Goal: Task Accomplishment & Management: Complete application form

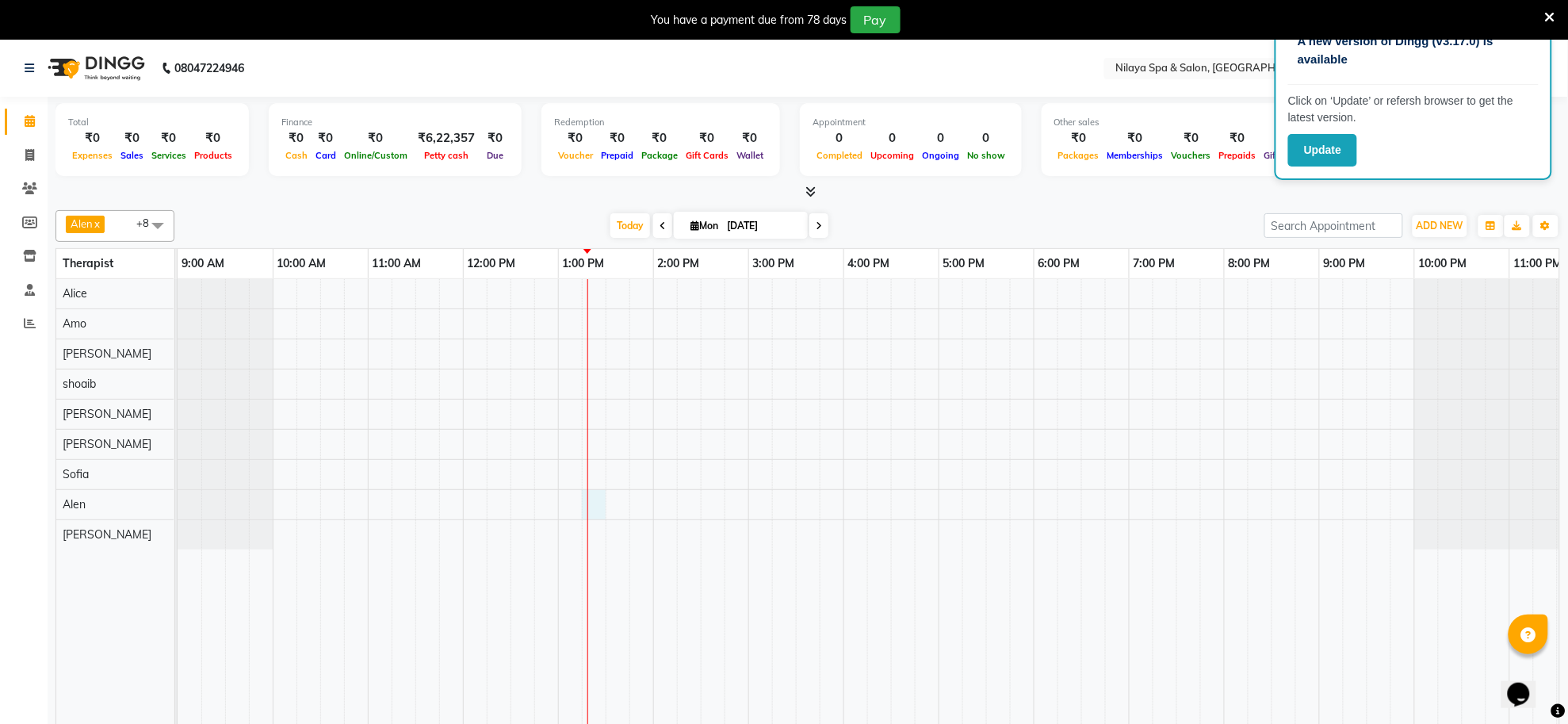
click at [599, 512] on div at bounding box center [891, 513] width 1427 height 467
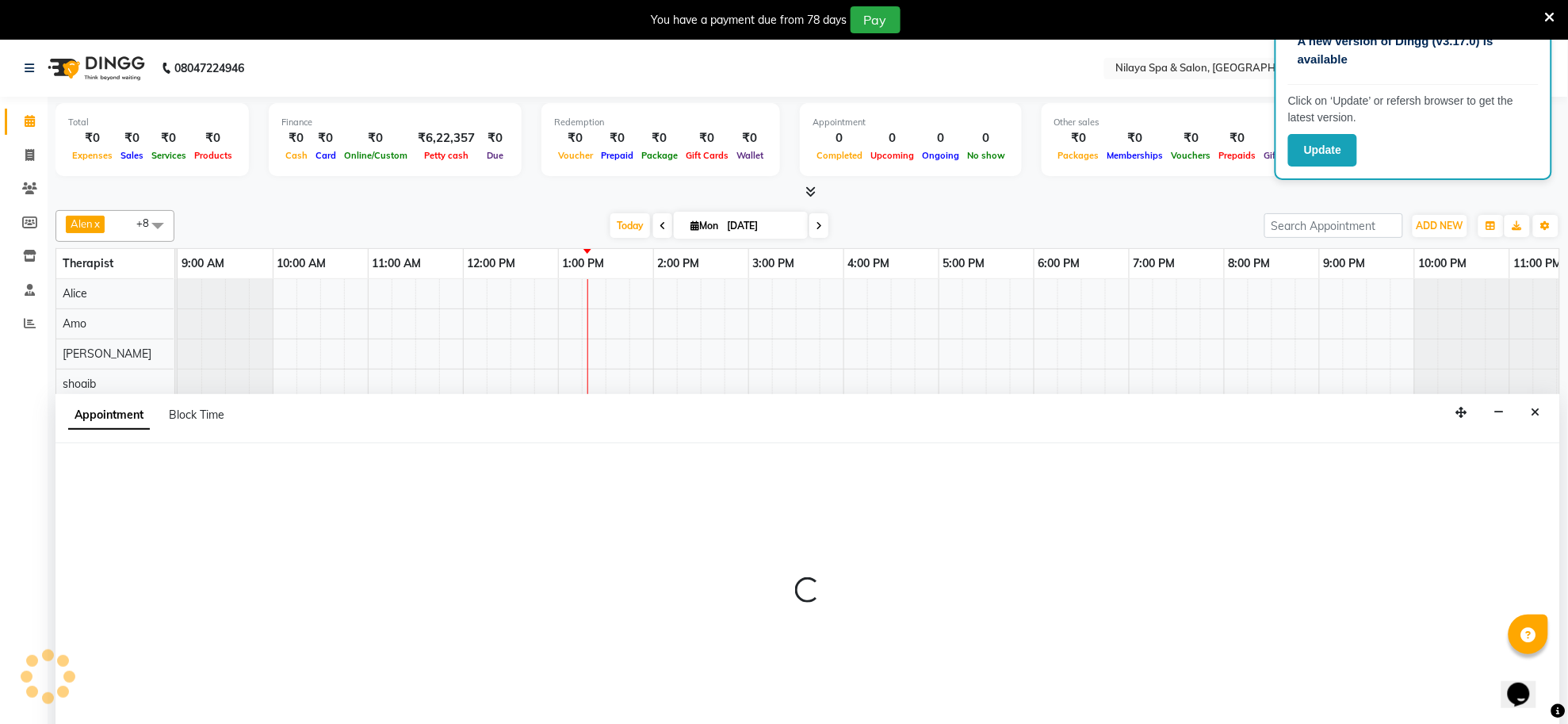
scroll to position [39, 0]
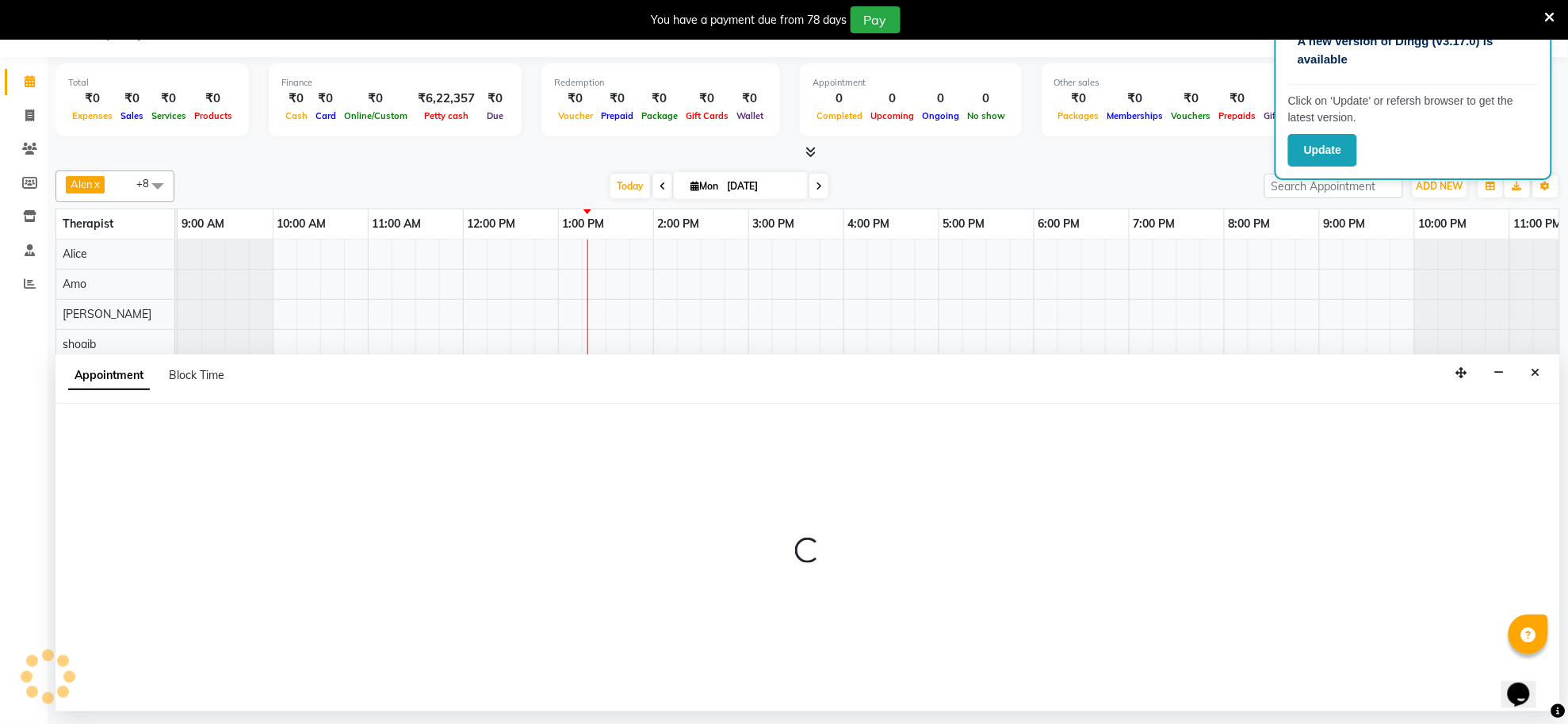
select select "84325"
select select "795"
select select "tentative"
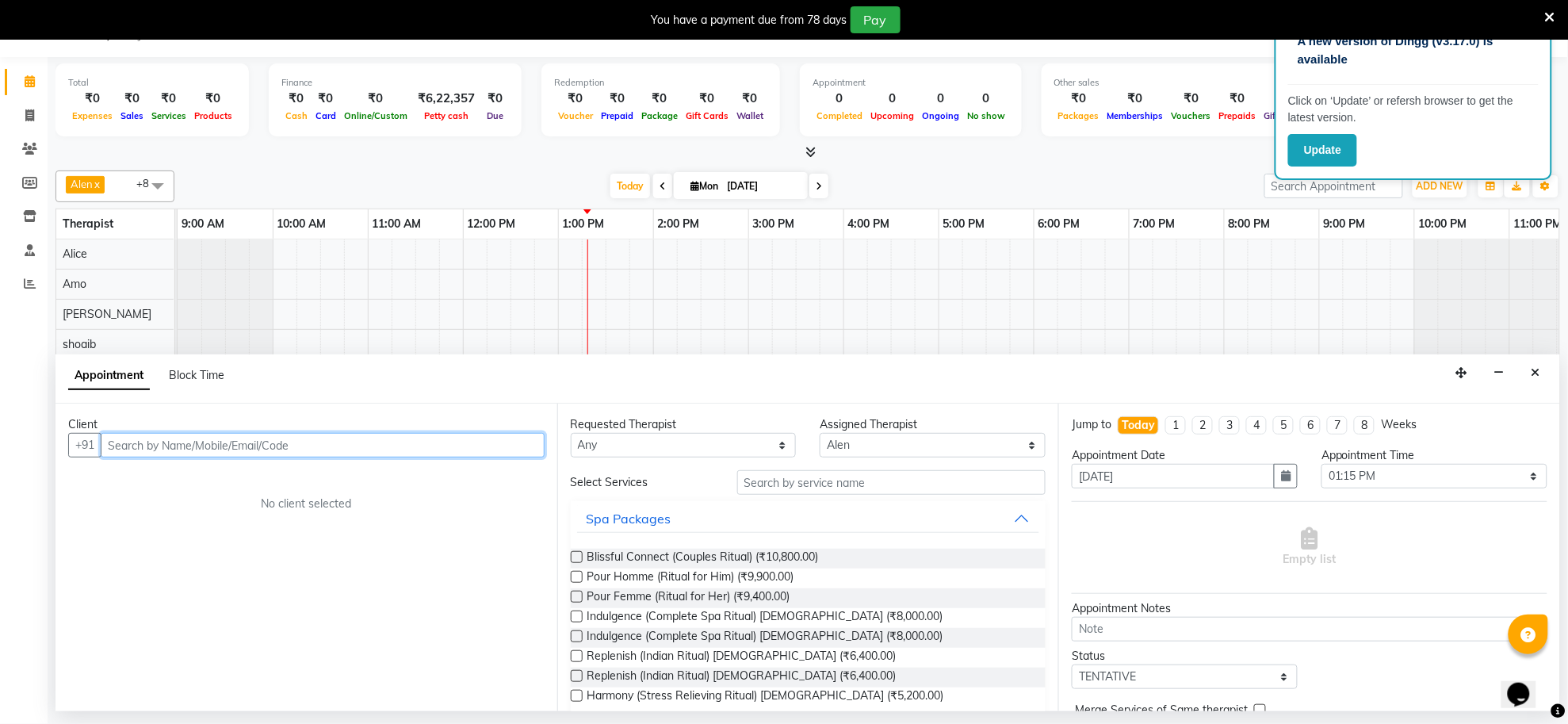
click at [285, 444] on input "text" at bounding box center [322, 445] width 444 height 25
type input "8368602945"
click at [493, 448] on span "Add Client" at bounding box center [511, 445] width 53 height 15
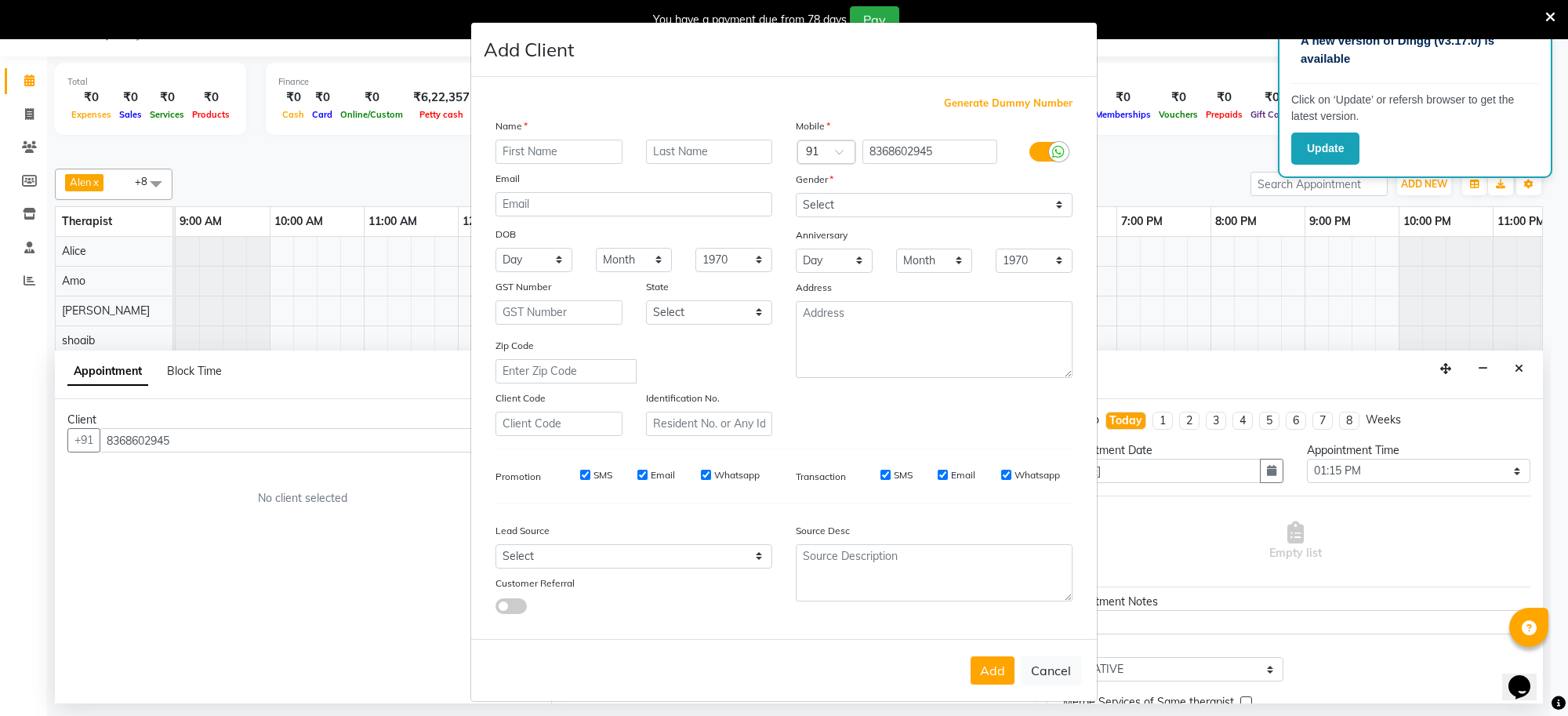
click at [519, 153] on input "text" at bounding box center [559, 151] width 127 height 24
type input "[PERSON_NAME]"
click at [1050, 202] on select "Select [DEMOGRAPHIC_DATA] [DEMOGRAPHIC_DATA] Other Prefer Not To Say" at bounding box center [935, 205] width 277 height 24
select select "[DEMOGRAPHIC_DATA]"
click at [796, 193] on select "Select [DEMOGRAPHIC_DATA] [DEMOGRAPHIC_DATA] Other Prefer Not To Say" at bounding box center [935, 205] width 277 height 24
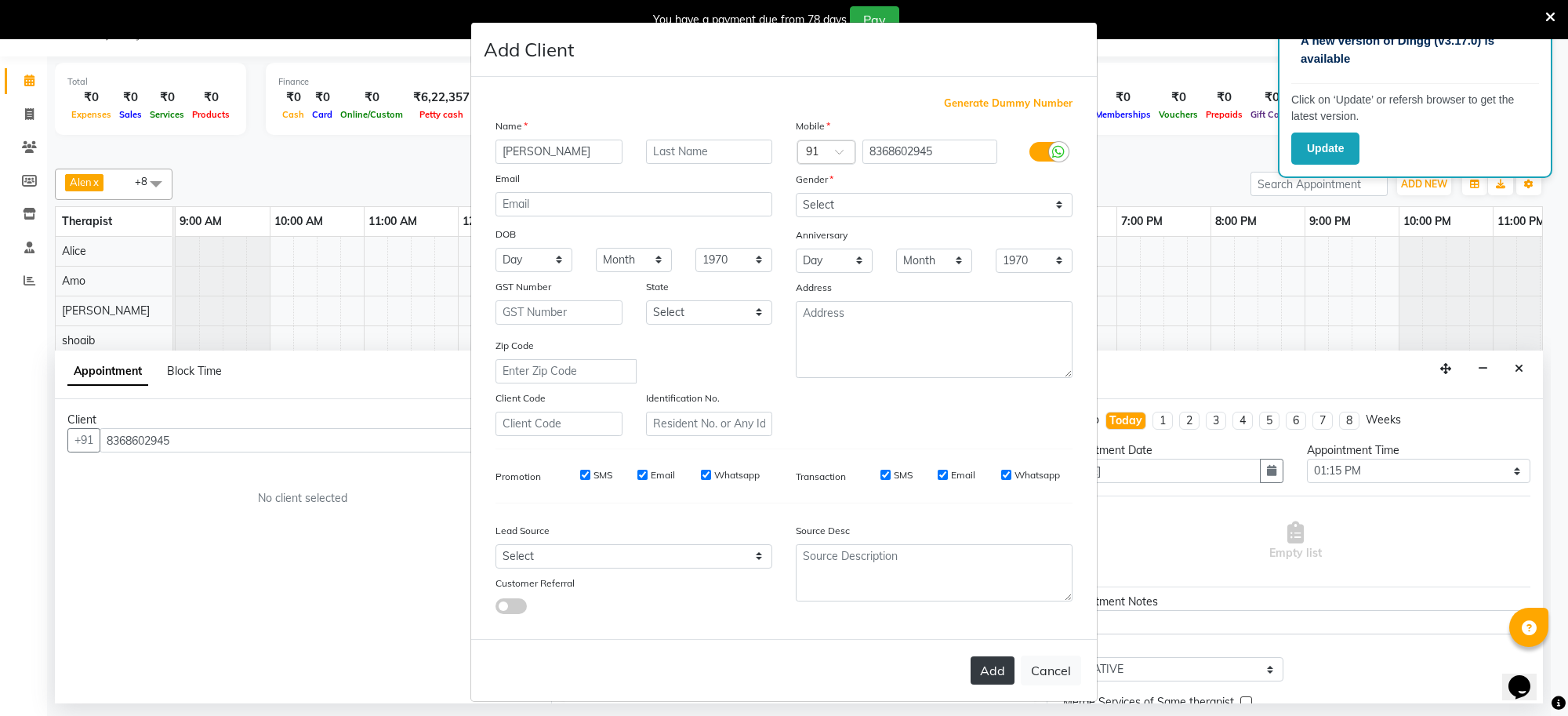
click at [984, 667] on button "Add" at bounding box center [993, 670] width 44 height 28
type input "83******45"
select select
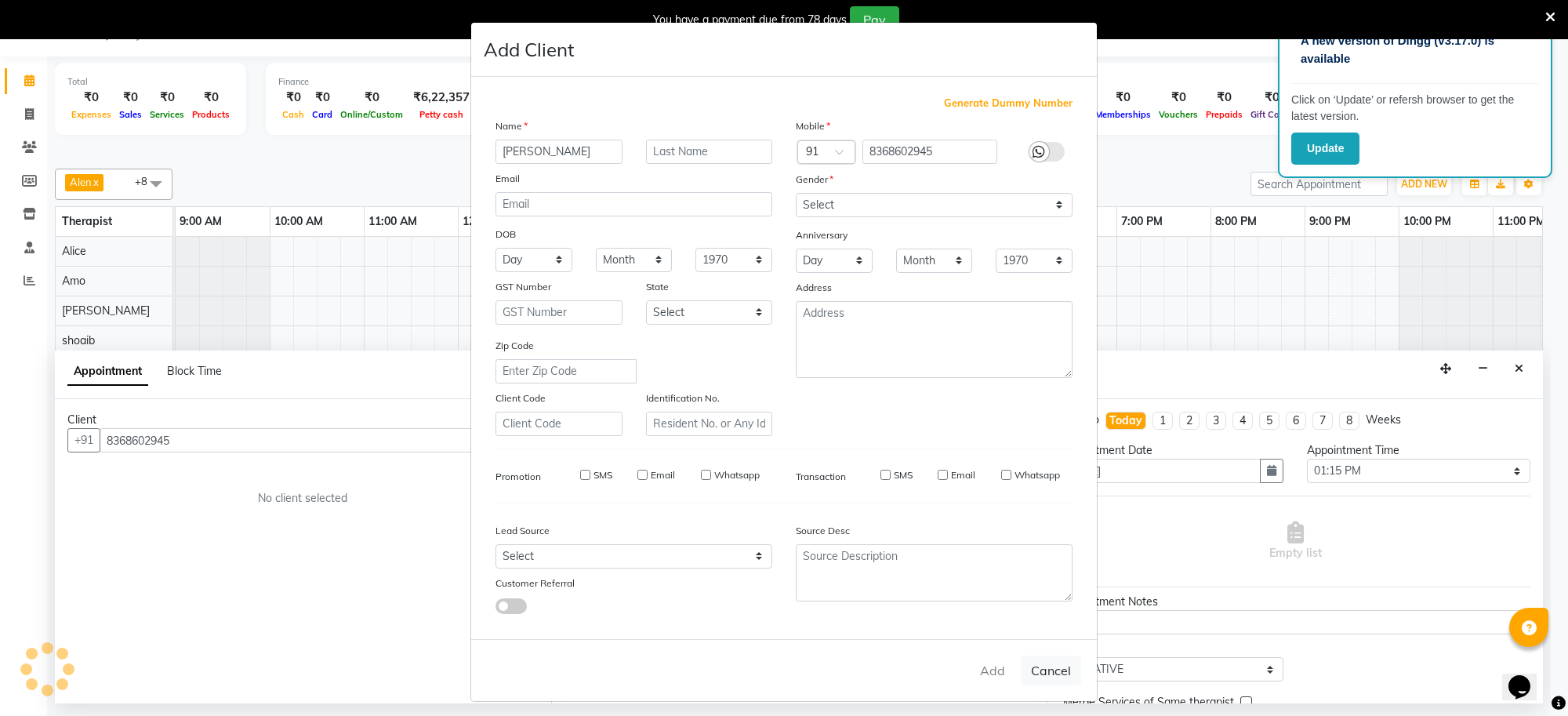
select select
checkbox input "false"
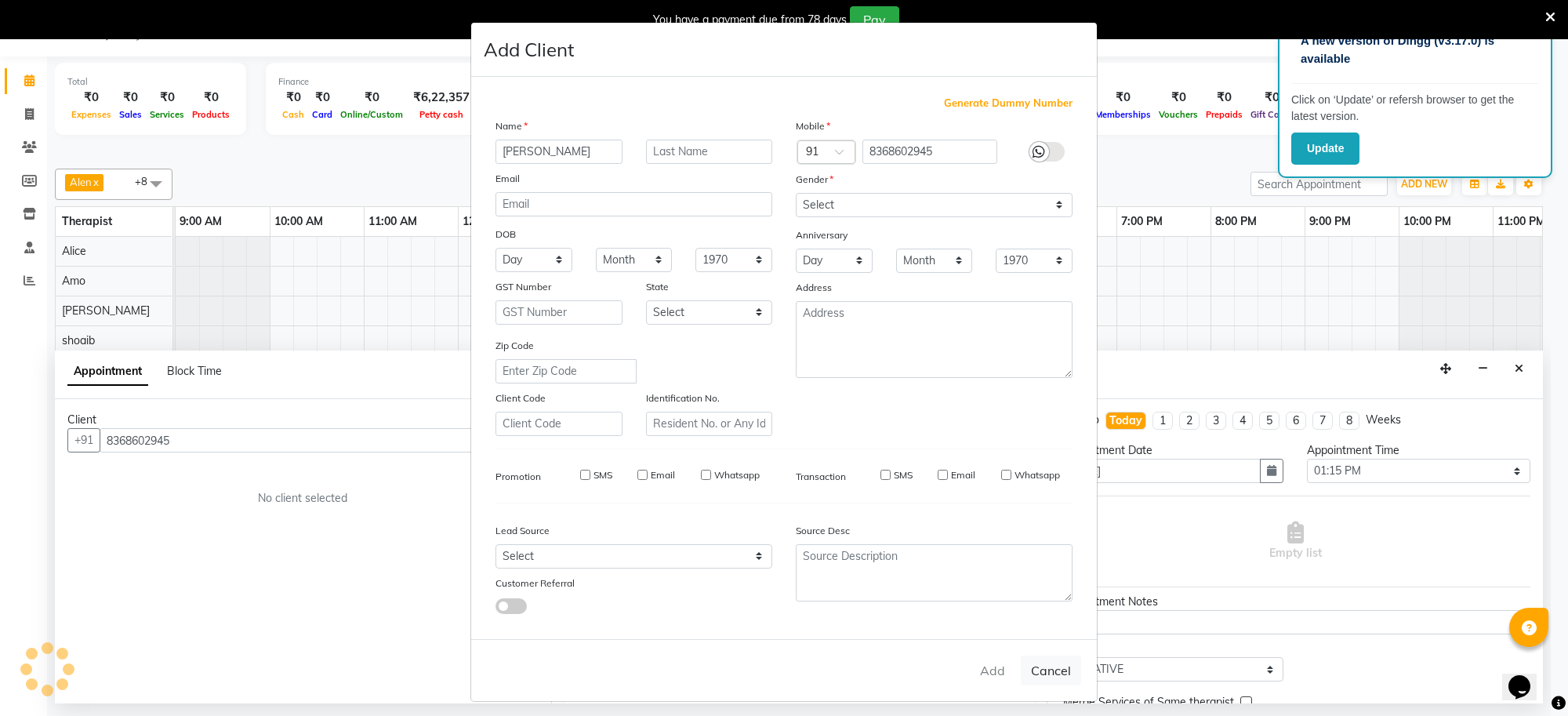
checkbox input "false"
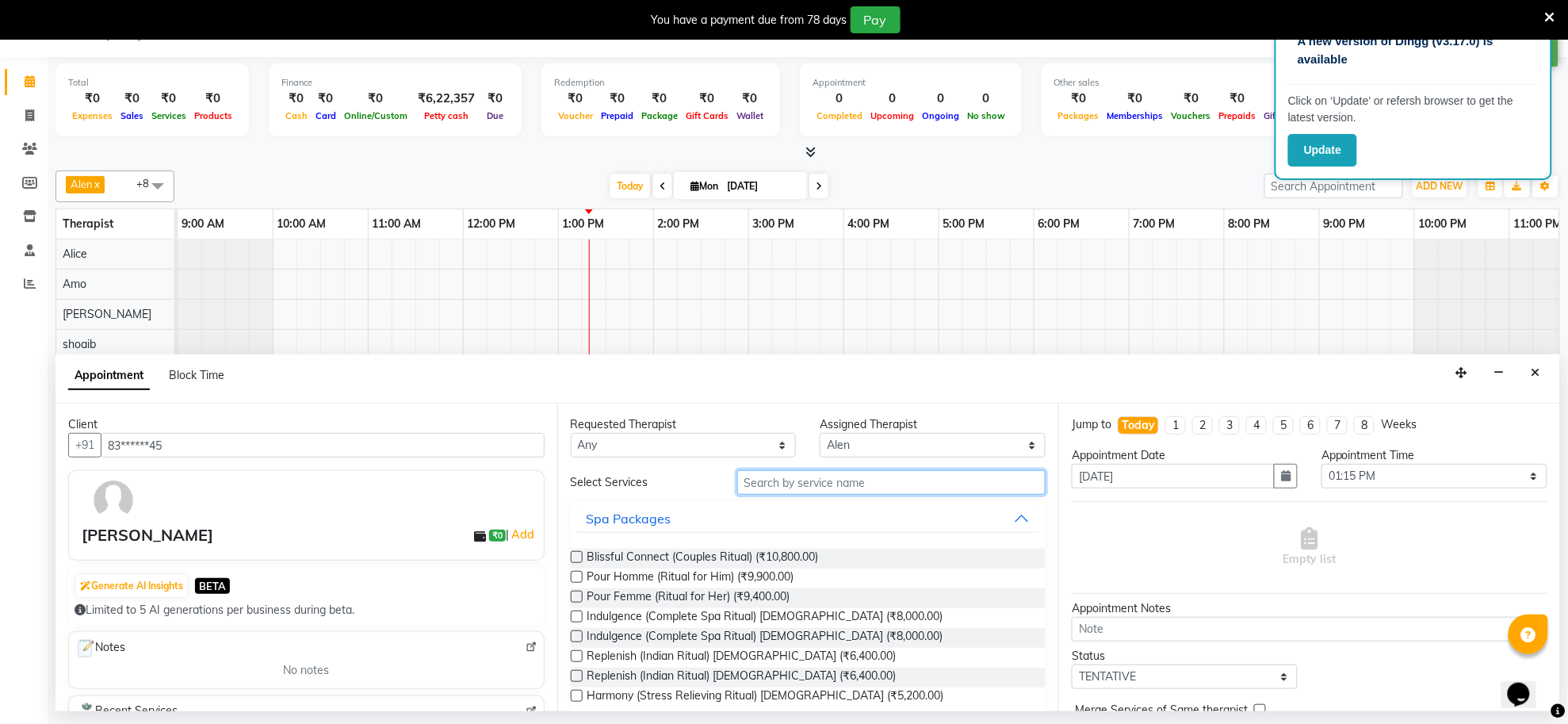
click at [770, 482] on input "text" at bounding box center [892, 482] width 309 height 25
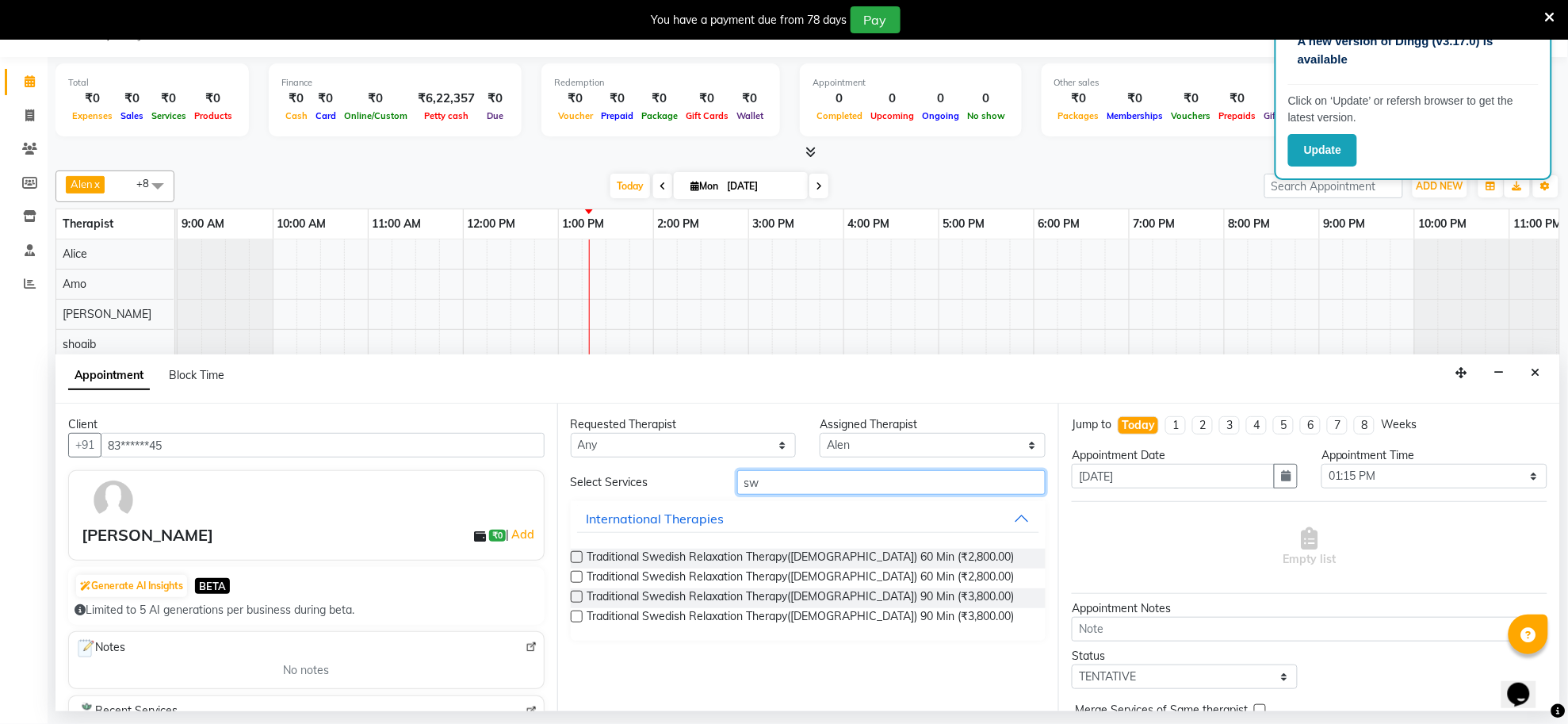
type input "sw"
click at [579, 557] on label at bounding box center [576, 557] width 12 height 12
click at [579, 557] on input "checkbox" at bounding box center [575, 558] width 10 height 10
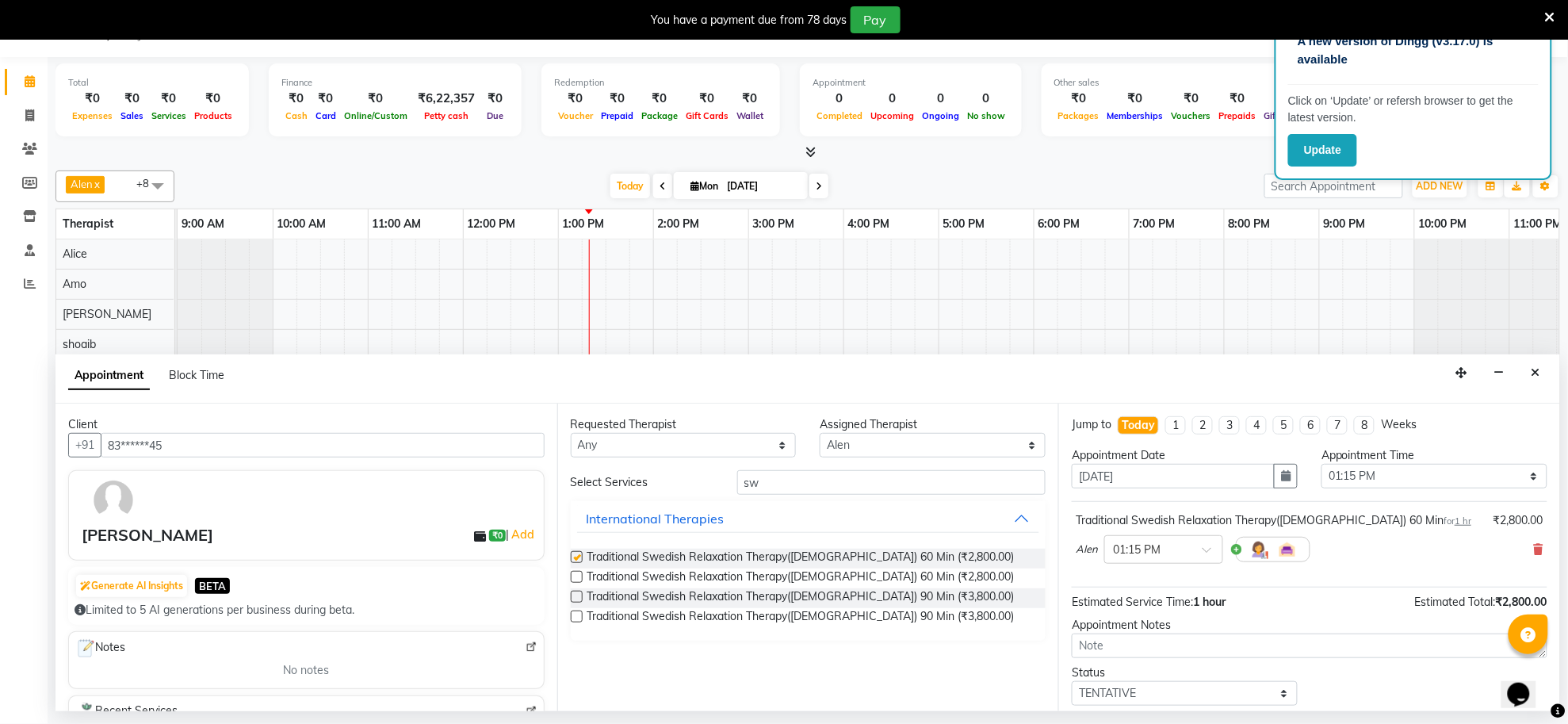
checkbox input "false"
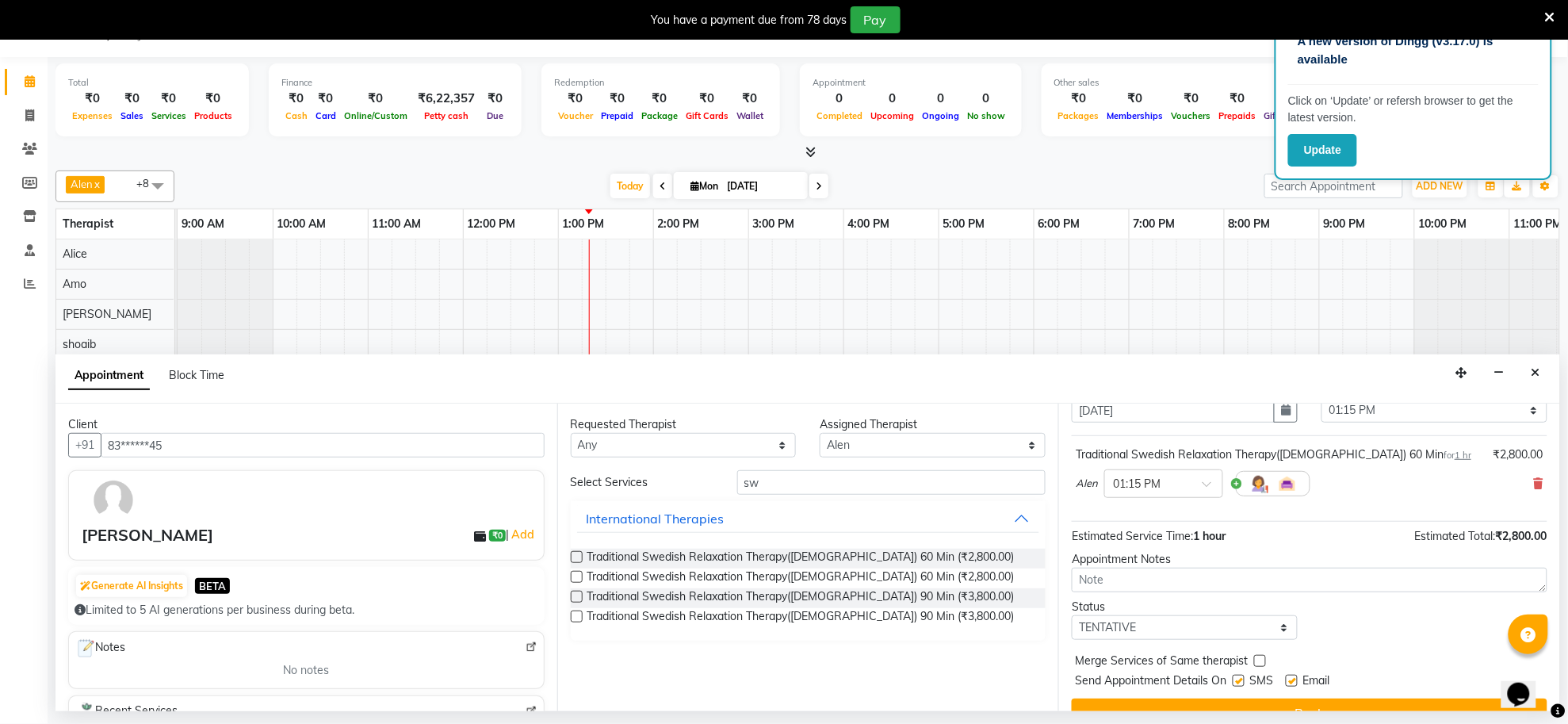
scroll to position [96, 0]
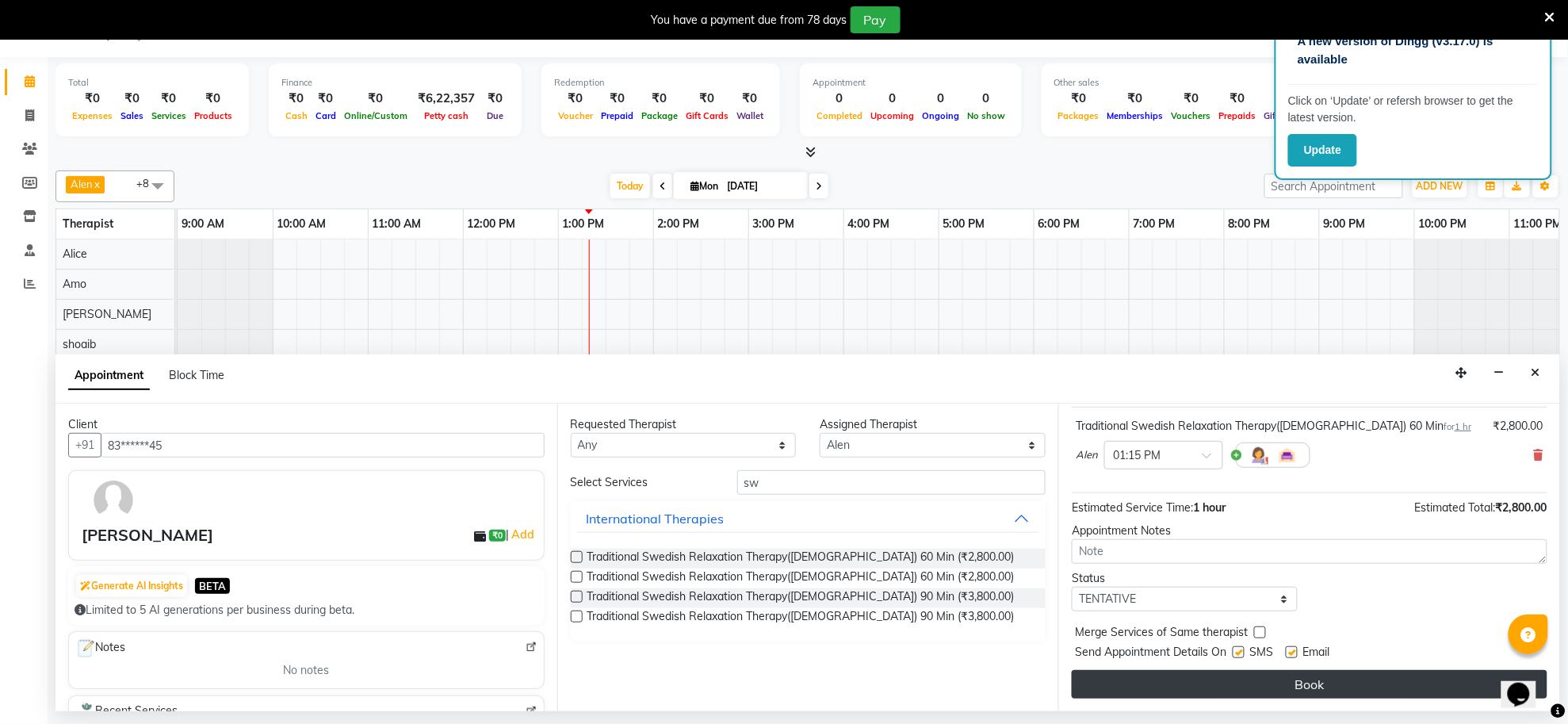
click at [1227, 675] on button "Book" at bounding box center [1310, 684] width 476 height 28
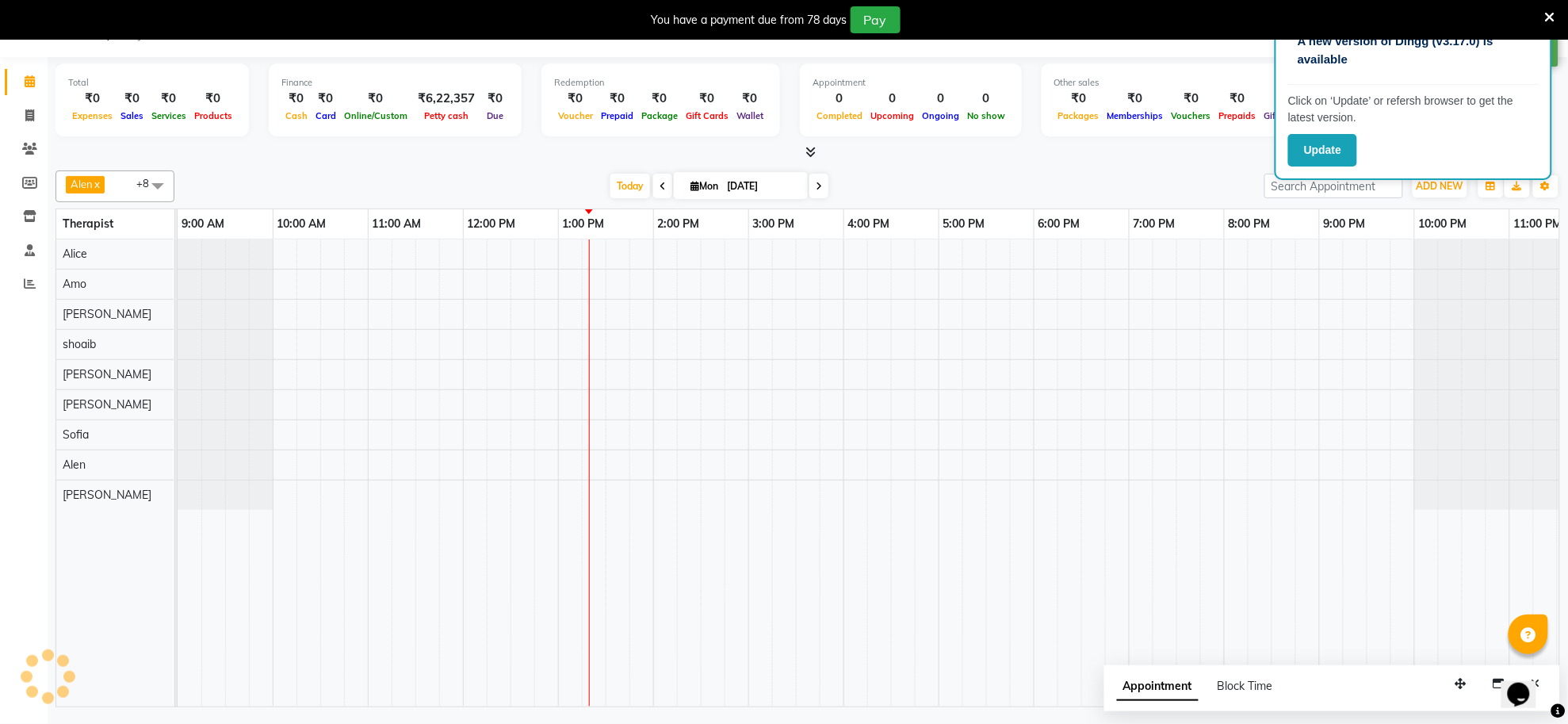
scroll to position [0, 0]
